Goal: Navigation & Orientation: Find specific page/section

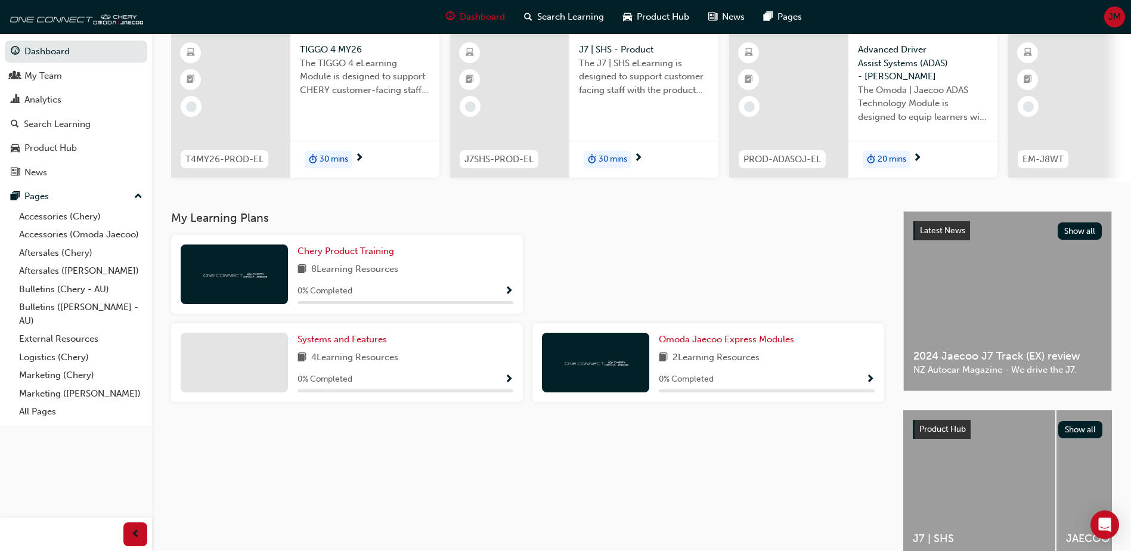
scroll to position [119, 0]
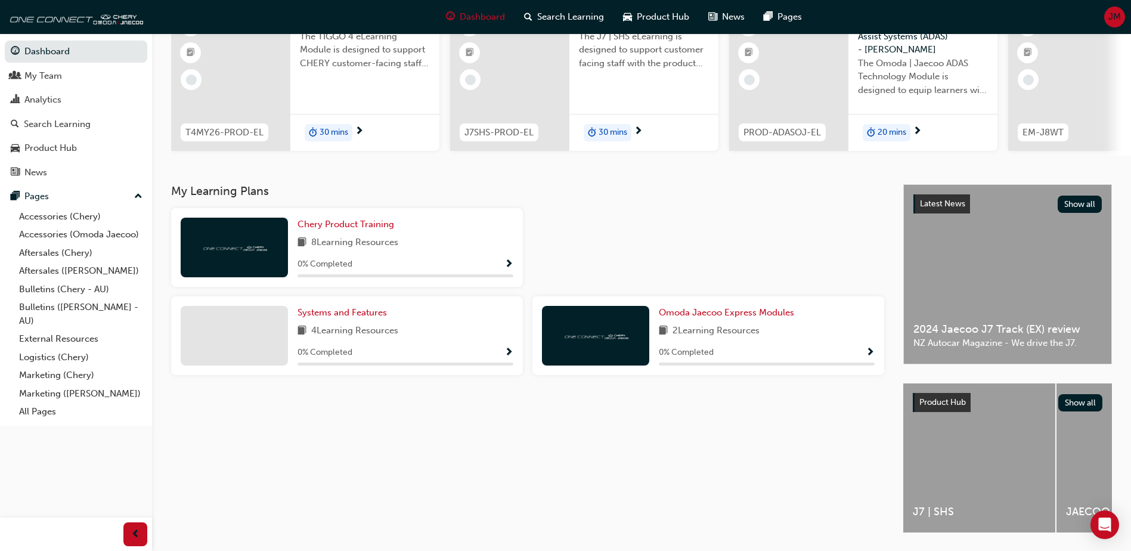
click at [1115, 15] on span "JM" at bounding box center [1114, 17] width 13 height 14
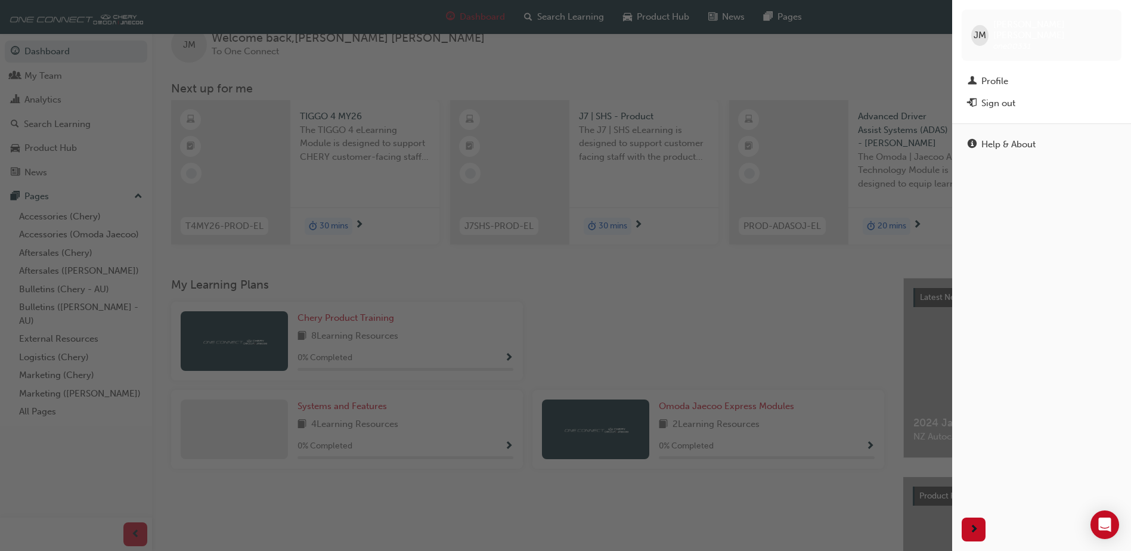
scroll to position [0, 0]
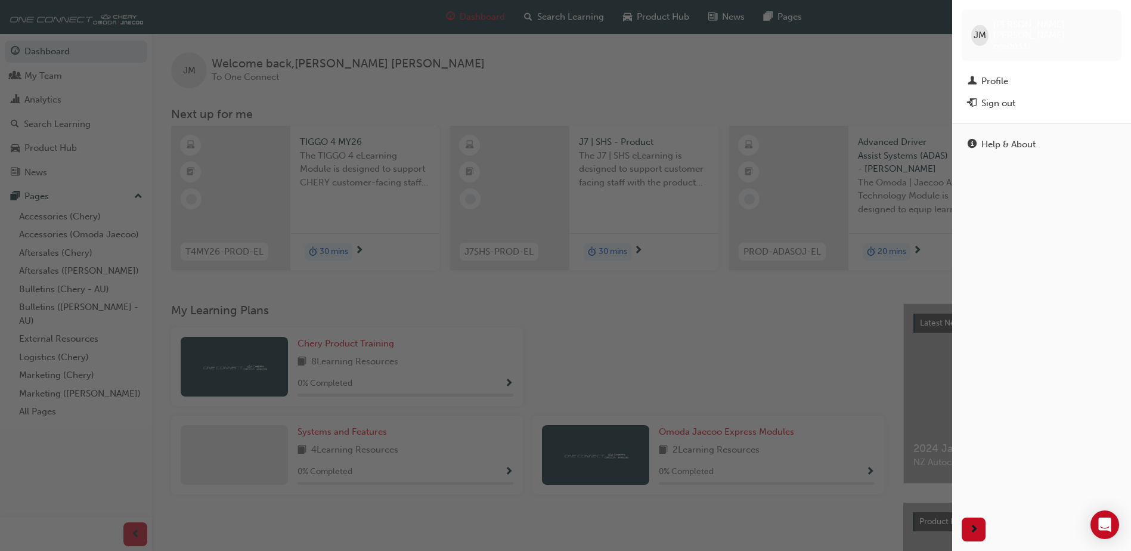
click at [829, 95] on div "button" at bounding box center [476, 275] width 952 height 551
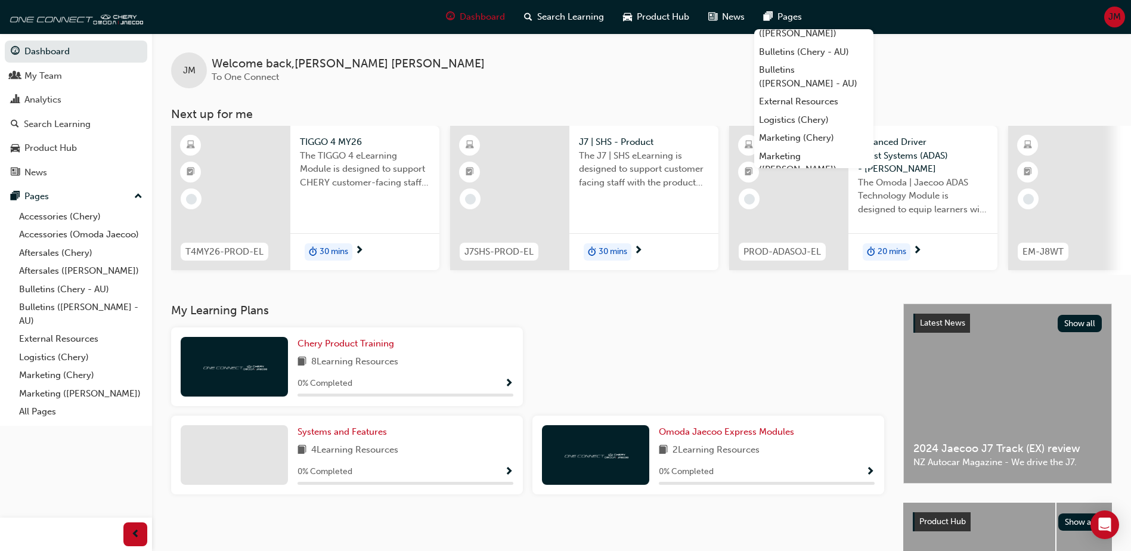
scroll to position [114, 0]
click at [791, 159] on link "All Pages" at bounding box center [813, 159] width 119 height 18
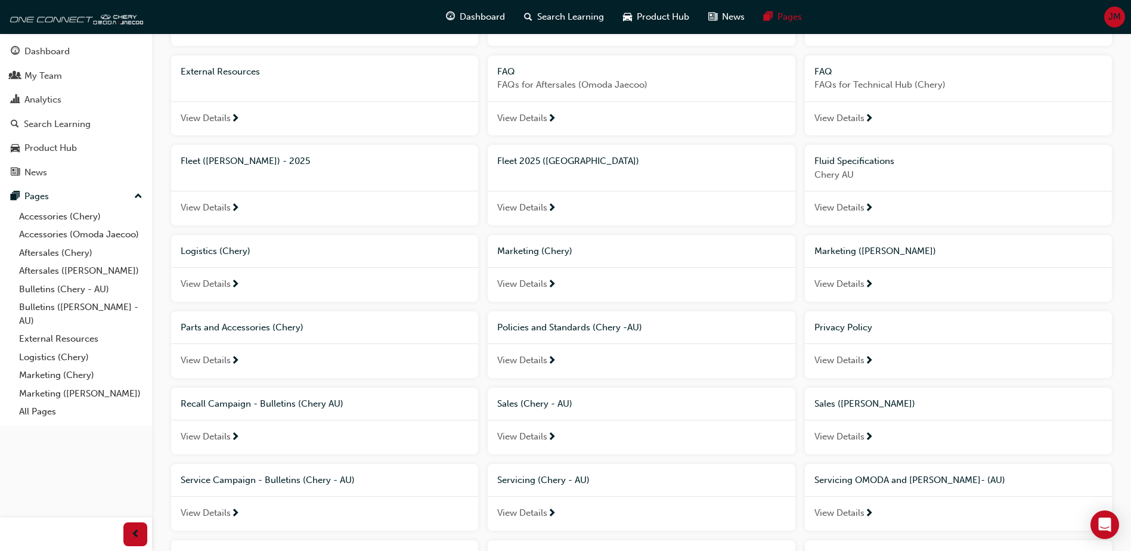
scroll to position [201, 0]
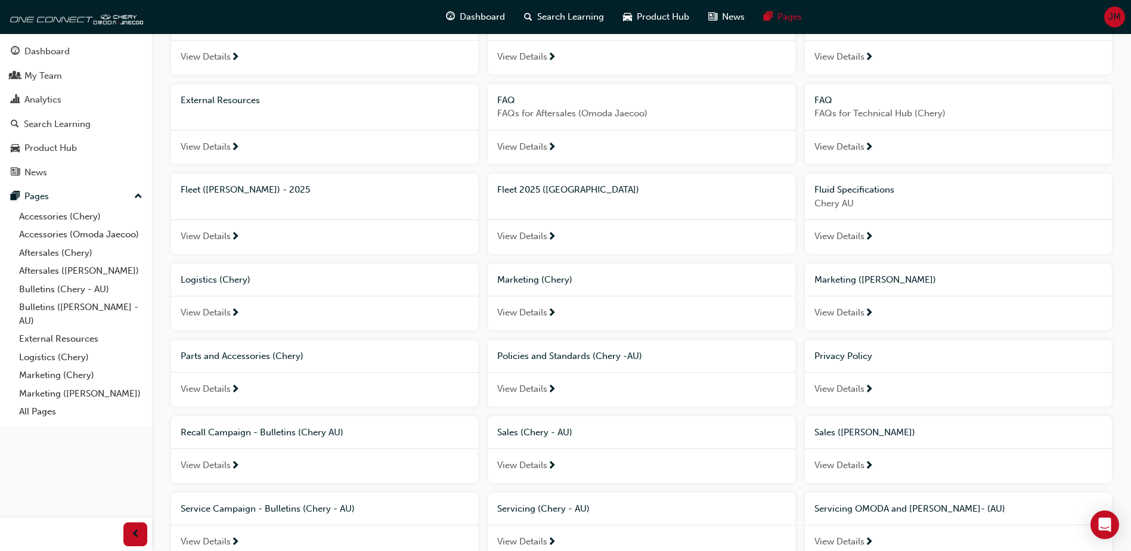
click at [533, 238] on span "View Details" at bounding box center [522, 236] width 50 height 14
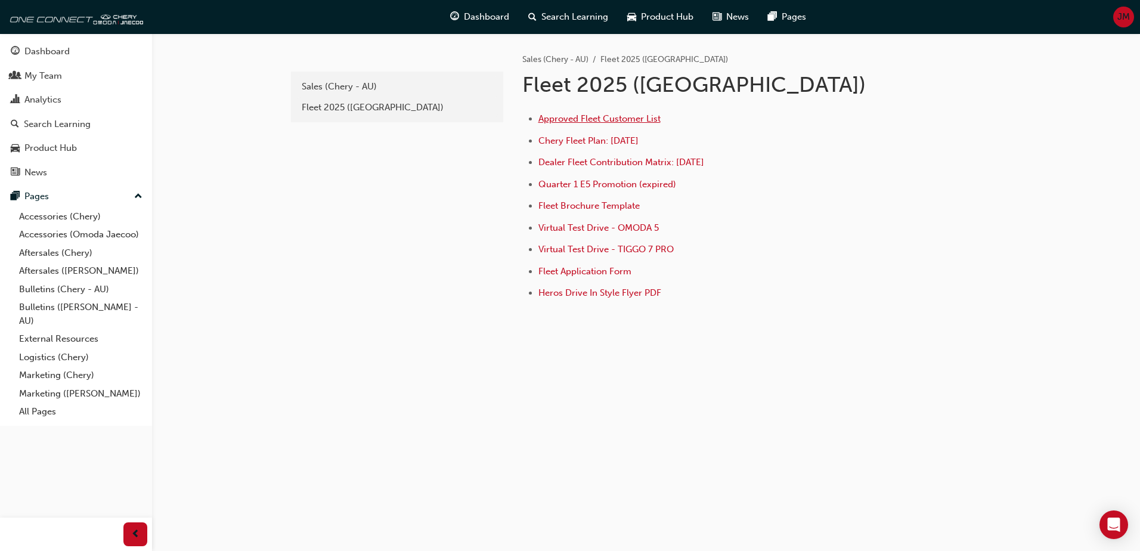
click at [589, 118] on span "Approved Fleet Customer List" at bounding box center [599, 118] width 122 height 11
